Goal: Find specific page/section: Find specific page/section

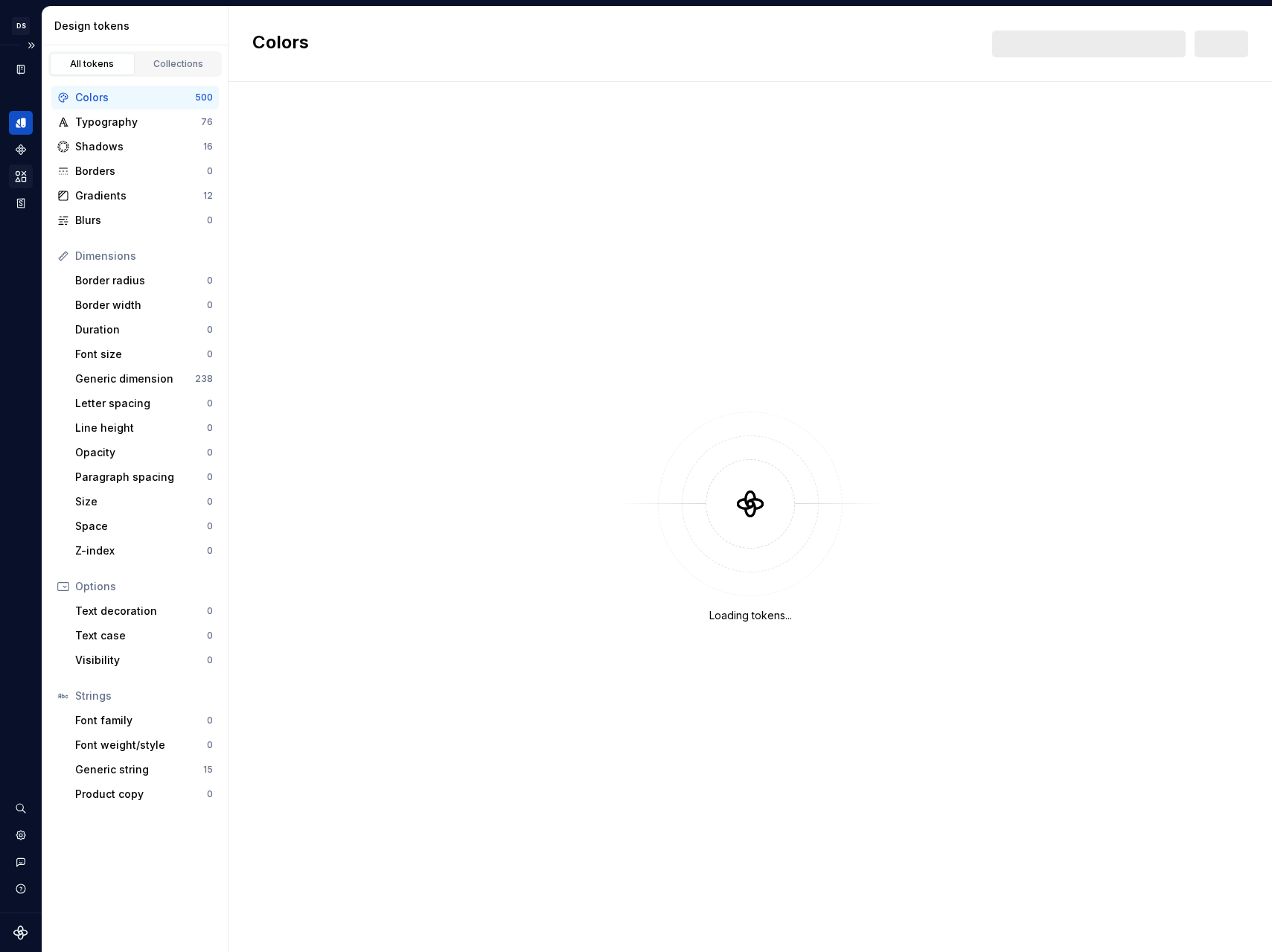
click at [27, 172] on icon "Assets" at bounding box center [21, 176] width 13 height 13
